Goal: Find specific page/section: Find specific page/section

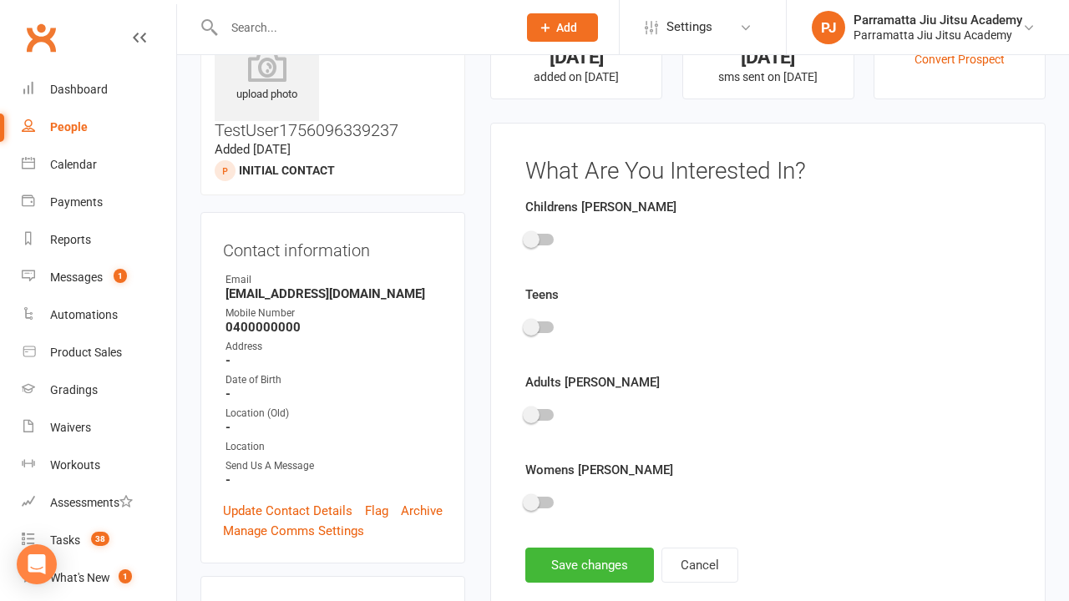
scroll to position [115, 0]
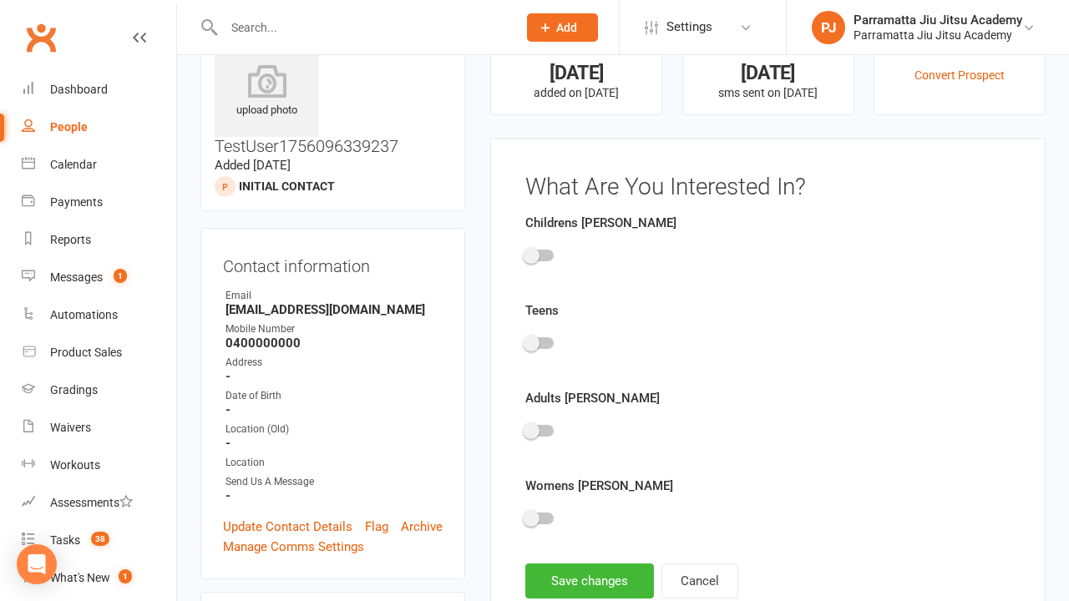
scroll to position [115, 0]
